Goal: Task Accomplishment & Management: Complete application form

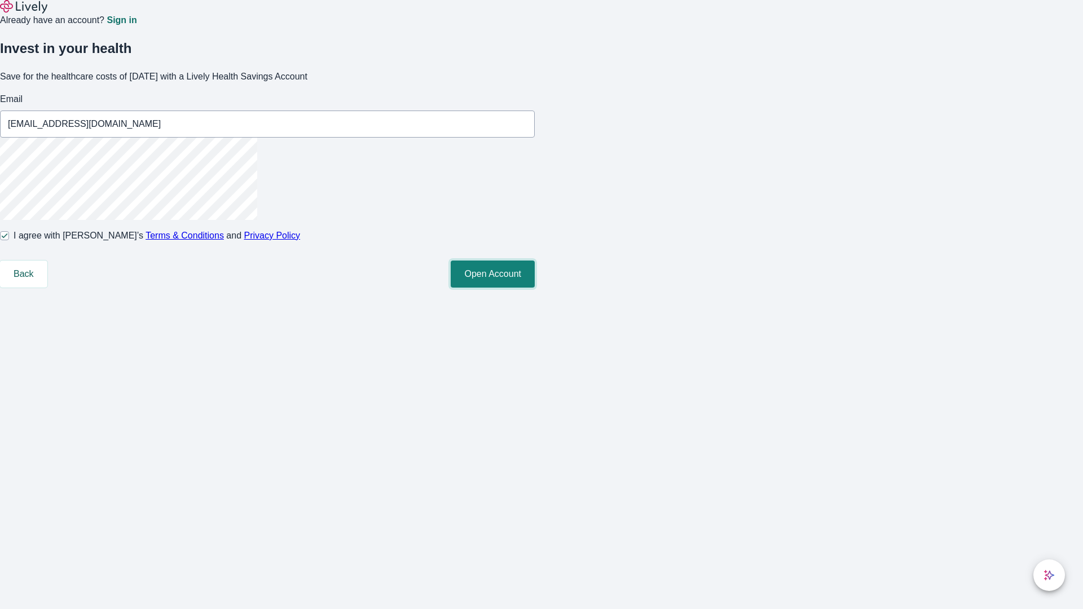
click at [535, 288] on button "Open Account" at bounding box center [493, 274] width 84 height 27
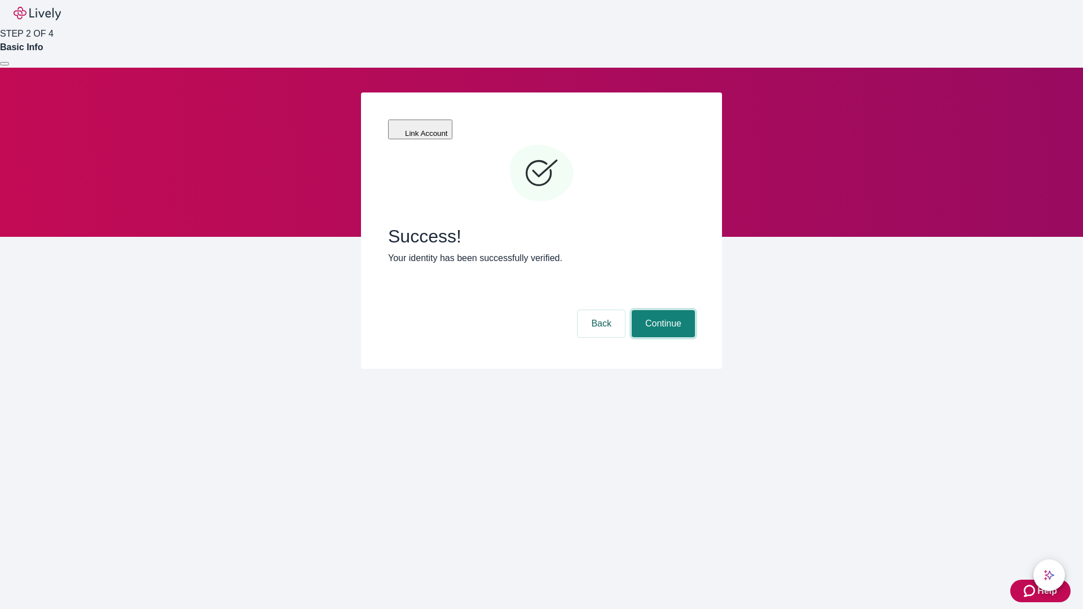
click at [661, 310] on button "Continue" at bounding box center [663, 323] width 63 height 27
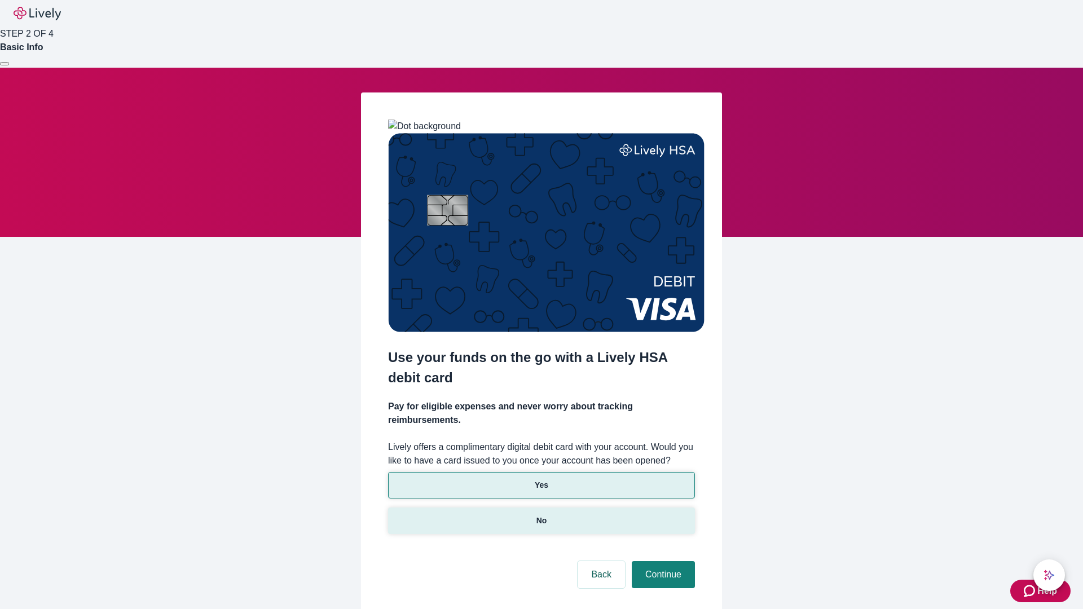
click at [541, 515] on p "No" at bounding box center [541, 521] width 11 height 12
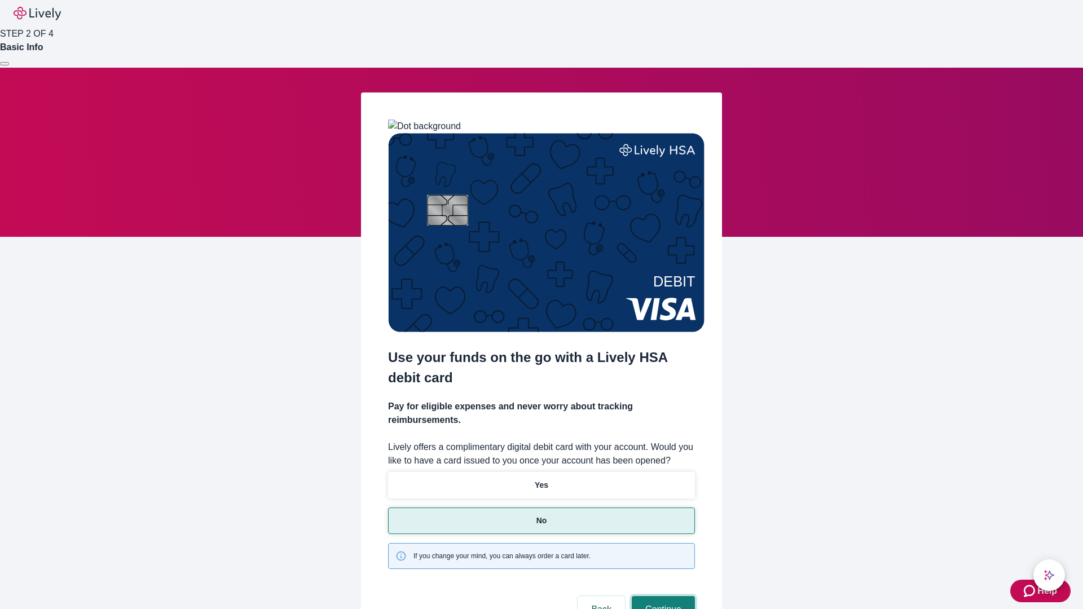
click at [661, 596] on button "Continue" at bounding box center [663, 609] width 63 height 27
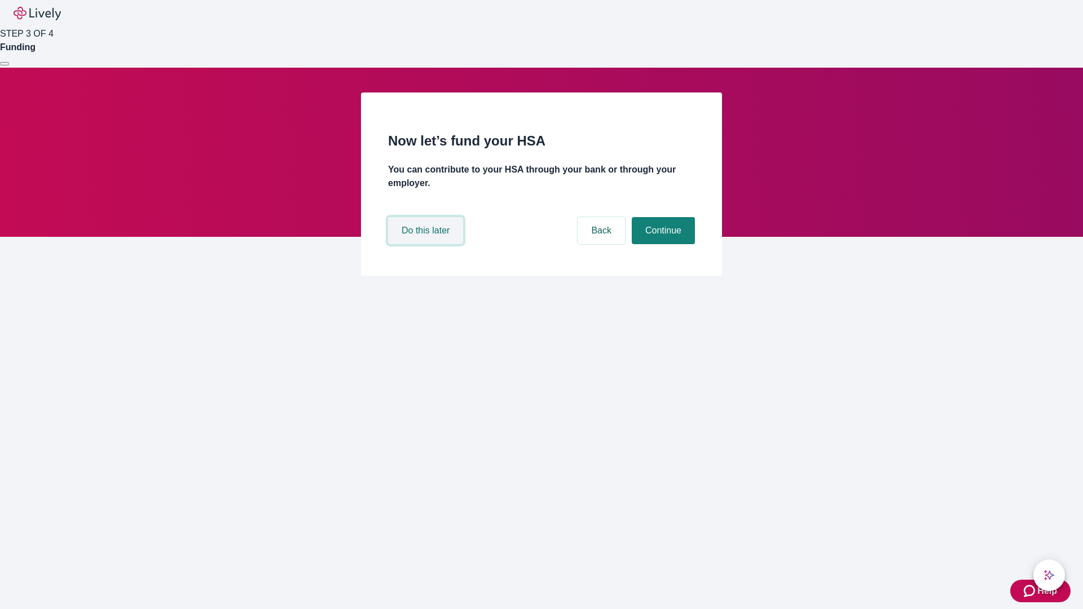
click at [427, 244] on button "Do this later" at bounding box center [425, 230] width 75 height 27
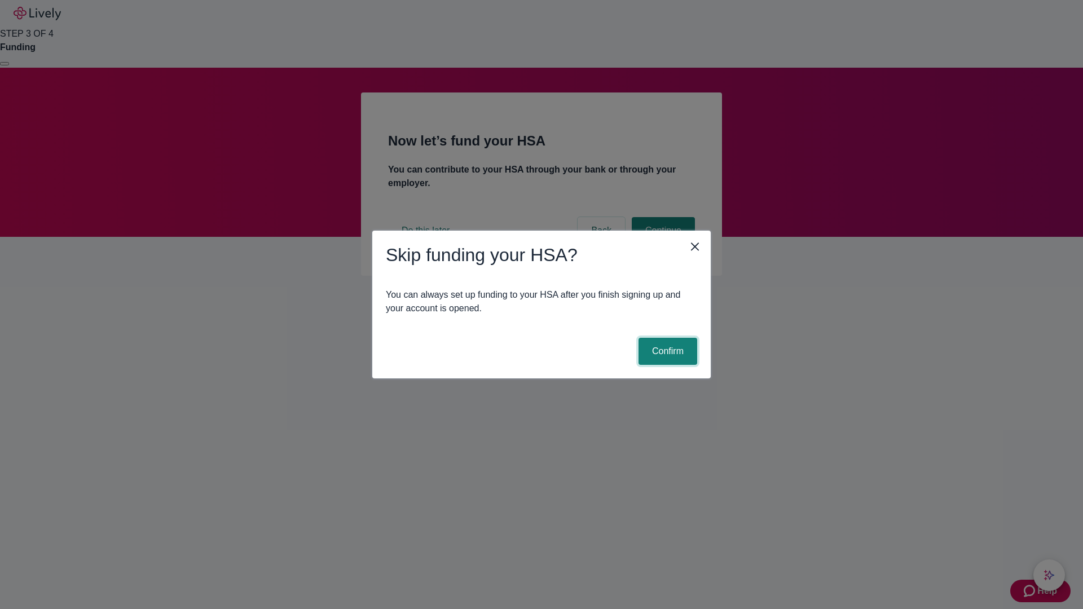
click at [666, 351] on button "Confirm" at bounding box center [667, 351] width 59 height 27
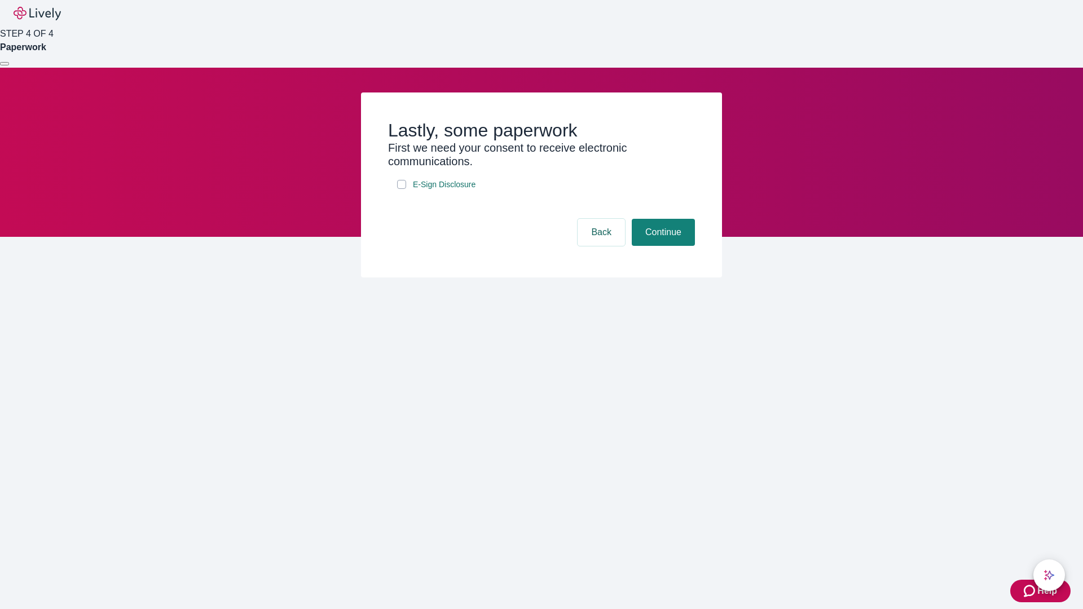
click at [402, 189] on input "E-Sign Disclosure" at bounding box center [401, 184] width 9 height 9
checkbox input "true"
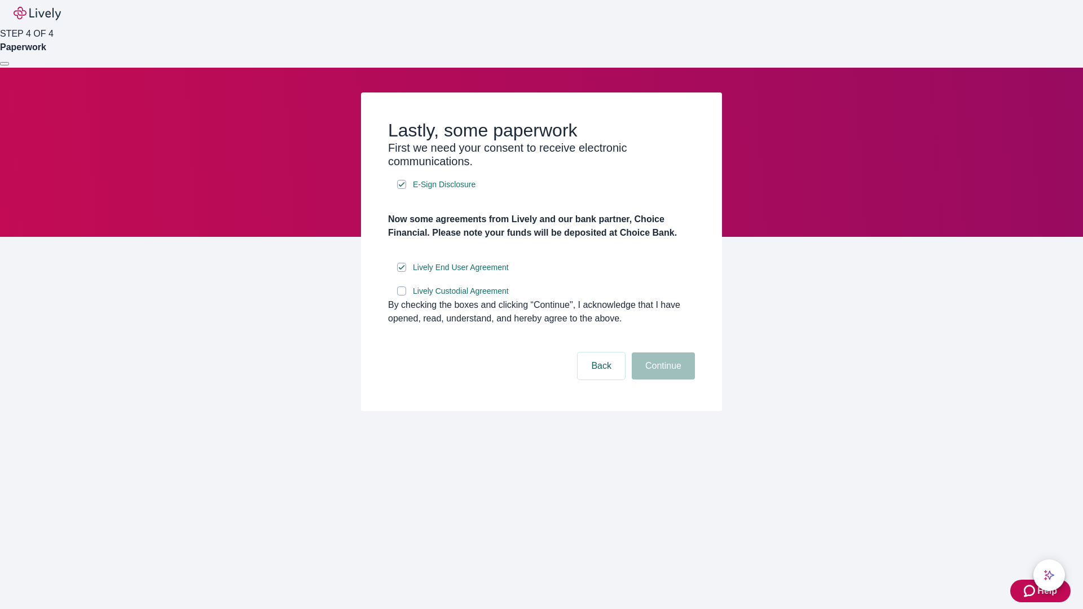
click at [402, 296] on input "Lively Custodial Agreement" at bounding box center [401, 290] width 9 height 9
checkbox input "true"
click at [661, 380] on button "Continue" at bounding box center [663, 365] width 63 height 27
